Goal: Navigation & Orientation: Find specific page/section

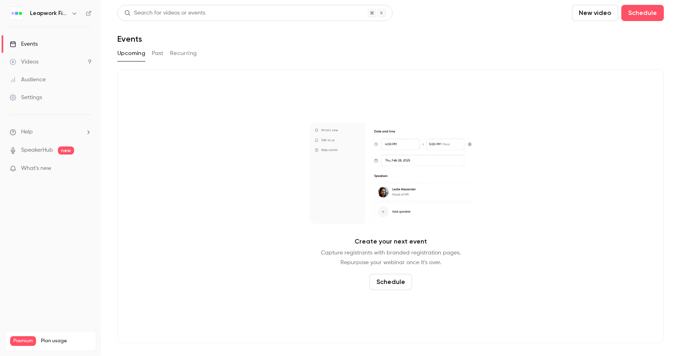
click at [74, 14] on icon "button" at bounding box center [74, 14] width 4 height 2
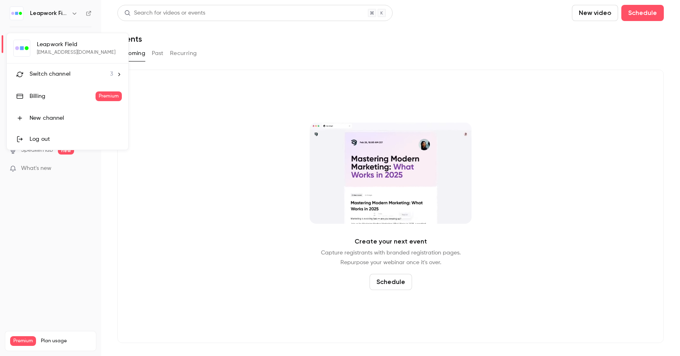
click at [60, 78] on li "Switch channel 3" at bounding box center [67, 74] width 121 height 21
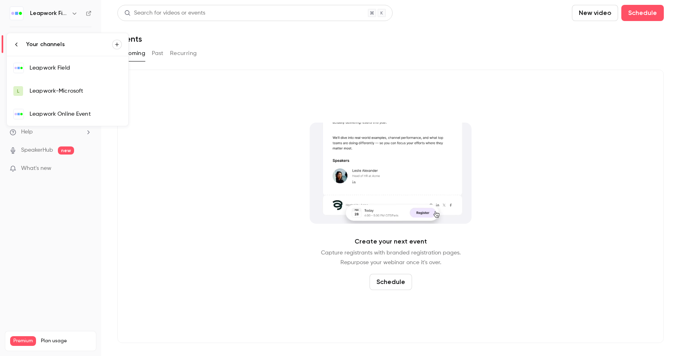
click at [212, 106] on div at bounding box center [340, 178] width 680 height 356
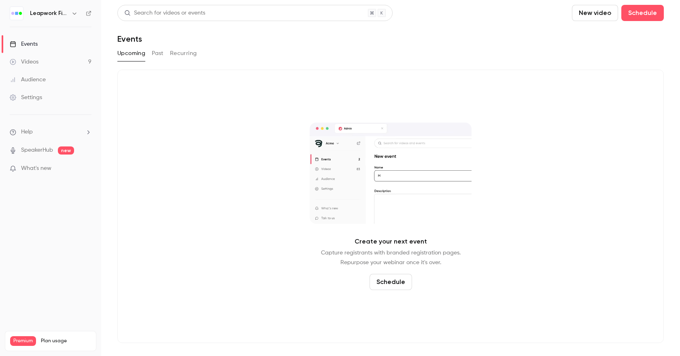
click at [66, 15] on h6 "Leapwork Field" at bounding box center [49, 13] width 38 height 8
click at [74, 14] on icon "button" at bounding box center [74, 14] width 4 height 2
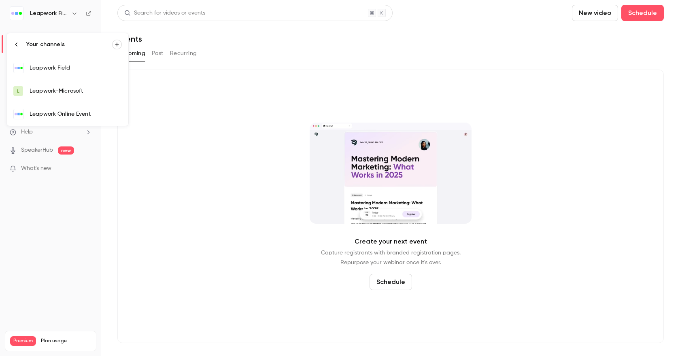
click at [59, 113] on div "Leapwork Online Event" at bounding box center [76, 114] width 92 height 8
